Goal: Task Accomplishment & Management: Manage account settings

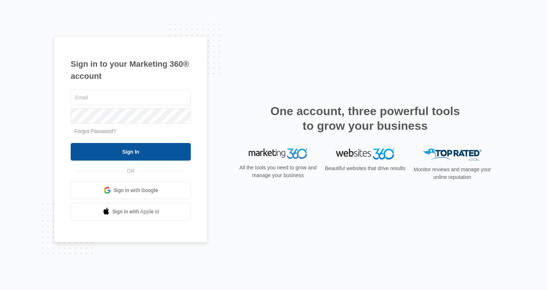
type input "[EMAIL_ADDRESS][DOMAIN_NAME]"
click at [116, 150] on input "Sign In" at bounding box center [131, 152] width 120 height 18
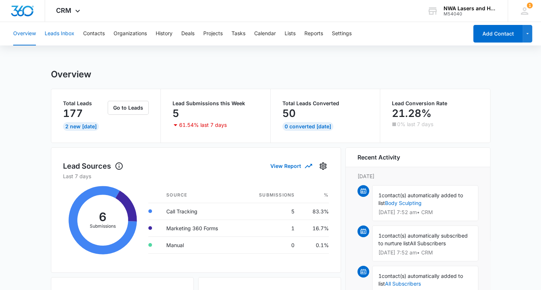
click at [57, 33] on button "Leads Inbox" at bounding box center [60, 33] width 30 height 23
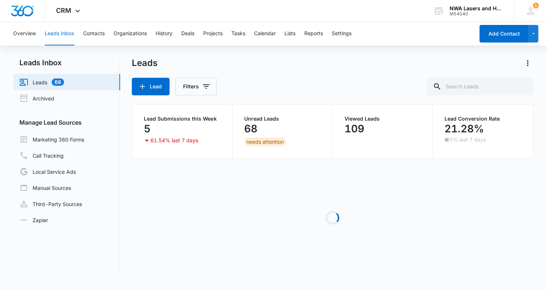
click at [40, 78] on link "Leads 68" at bounding box center [41, 82] width 45 height 9
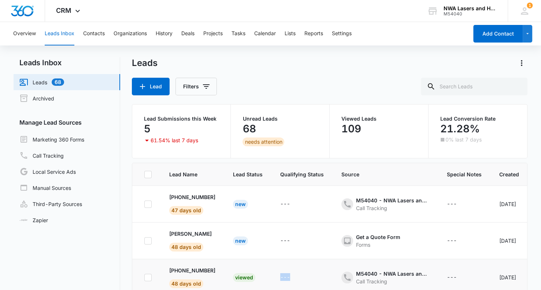
drag, startPoint x: 271, startPoint y: 288, endPoint x: 306, endPoint y: 283, distance: 35.9
click at [306, 284] on tr "+19512638549 48 days old Viewed --- M54040 - NWA Lasers and Healthcare LLC - Ot…" at bounding box center [405, 277] width 547 height 37
drag, startPoint x: 92, startPoint y: 236, endPoint x: 4, endPoint y: 223, distance: 88.5
click at [4, 223] on main "Leads Inbox Leads 68 Archived Manage Lead Sources Marketing 360 Forms Call Trac…" at bounding box center [270, 202] width 541 height 290
click at [248, 204] on div "New" at bounding box center [240, 204] width 15 height 9
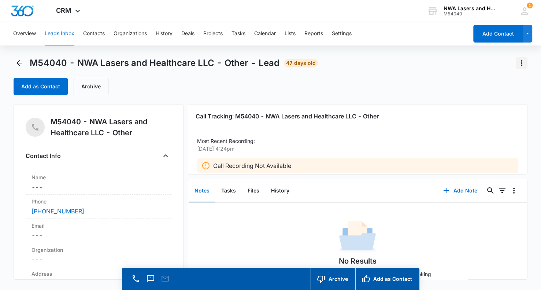
click at [521, 60] on icon "Actions" at bounding box center [521, 63] width 9 height 9
click at [505, 93] on div "Delete" at bounding box center [502, 94] width 16 height 5
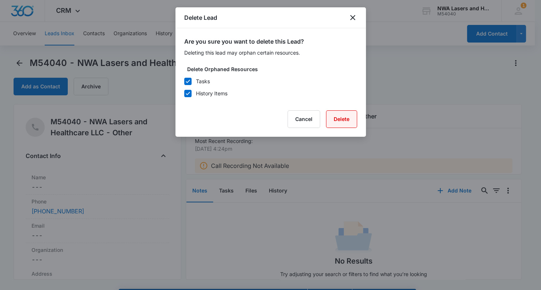
click at [343, 117] on button "Delete" at bounding box center [341, 119] width 31 height 18
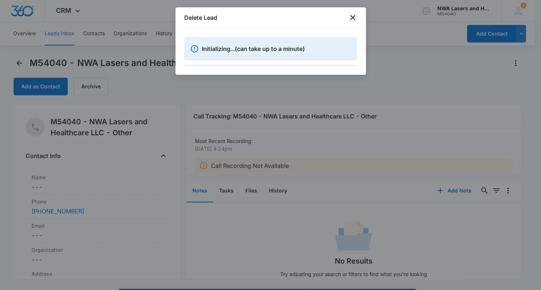
click at [352, 15] on icon "close" at bounding box center [352, 17] width 9 height 9
